Goal: Task Accomplishment & Management: Manage account settings

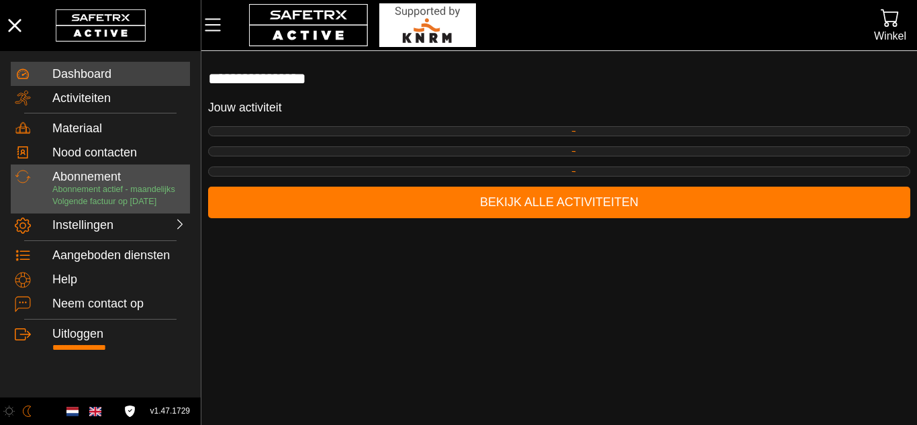
click at [128, 195] on p "Abonnement actief - maandelijks Volgende factuur op [DATE]" at bounding box center [119, 195] width 134 height 23
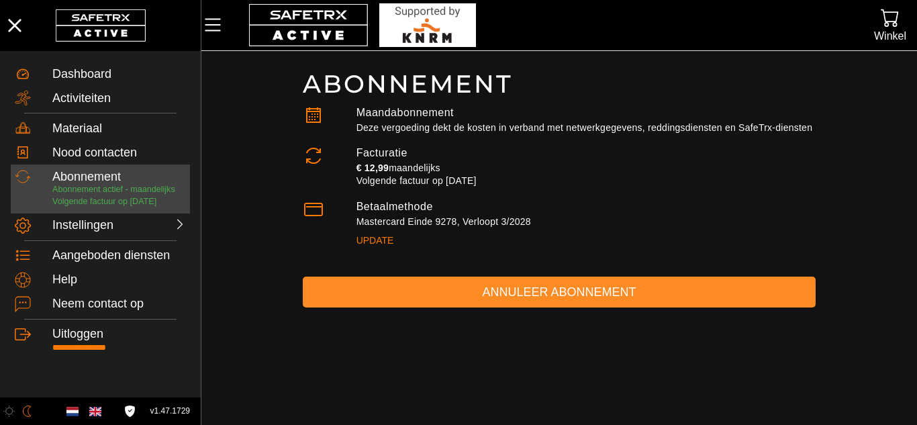
click at [495, 300] on span "Annuleer abonnement" at bounding box center [558, 292] width 491 height 21
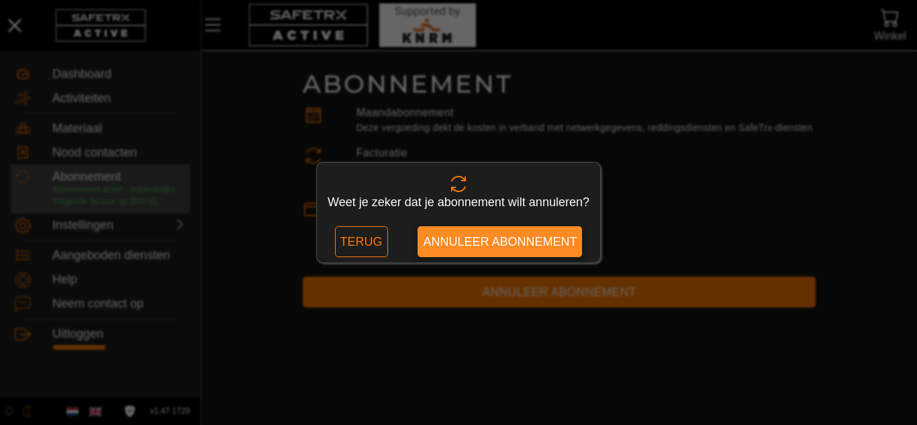
click at [532, 243] on span "Annuleer abonnement" at bounding box center [500, 242] width 154 height 21
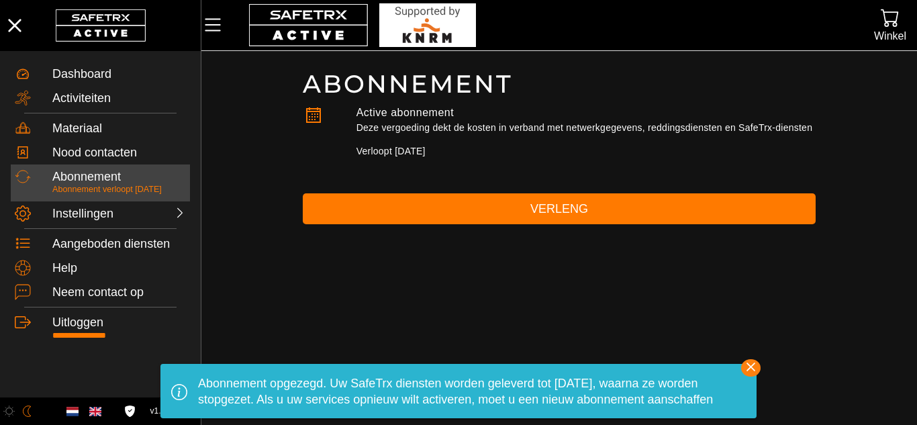
click at [746, 368] on icon "button" at bounding box center [750, 366] width 19 height 19
